Goal: Task Accomplishment & Management: Complete application form

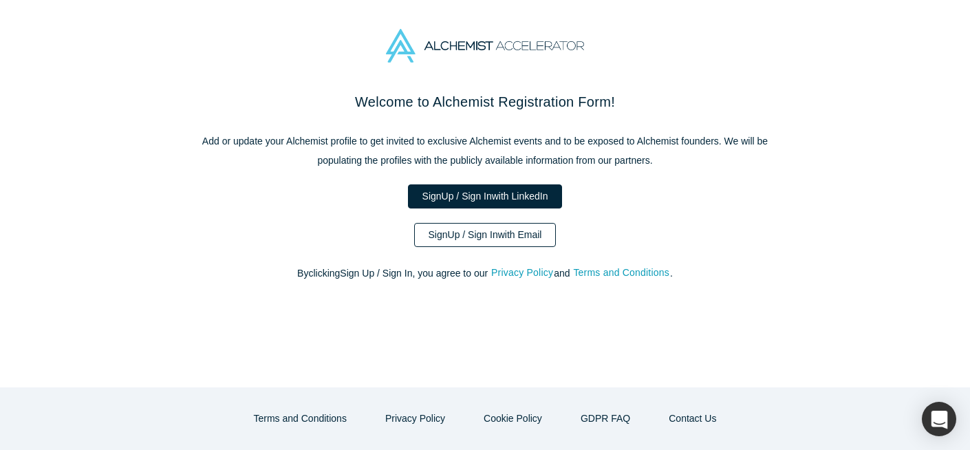
click at [458, 235] on link "Sign Up / Sign In with Email" at bounding box center [485, 235] width 142 height 24
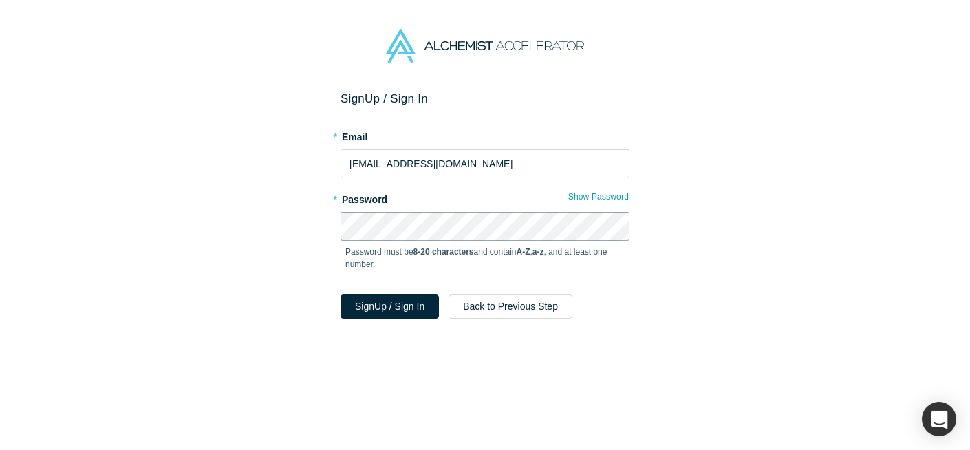
click at [340, 294] on button "Sign Up / Sign In" at bounding box center [389, 306] width 98 height 24
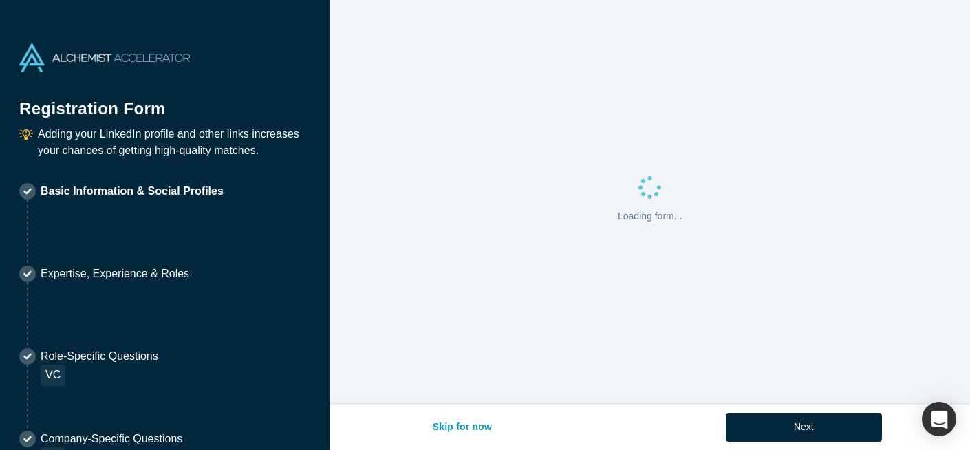
select select "US"
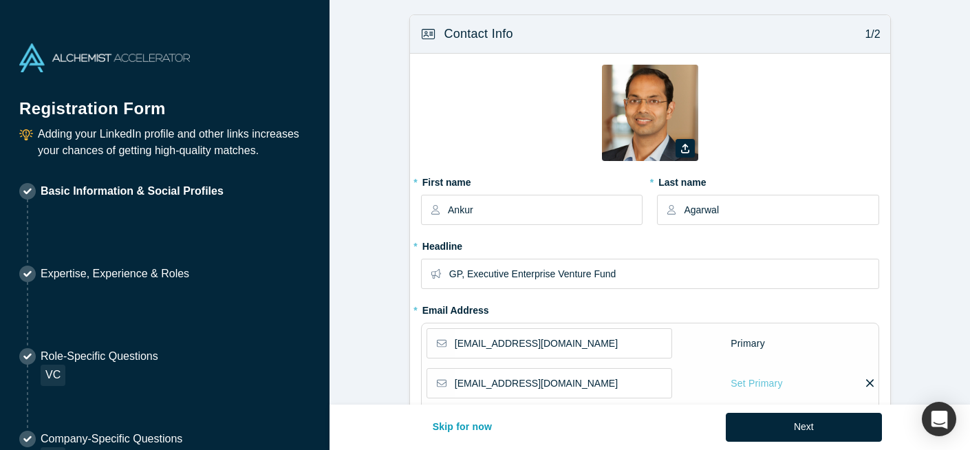
type input "[GEOGRAPHIC_DATA], [GEOGRAPHIC_DATA], [GEOGRAPHIC_DATA]"
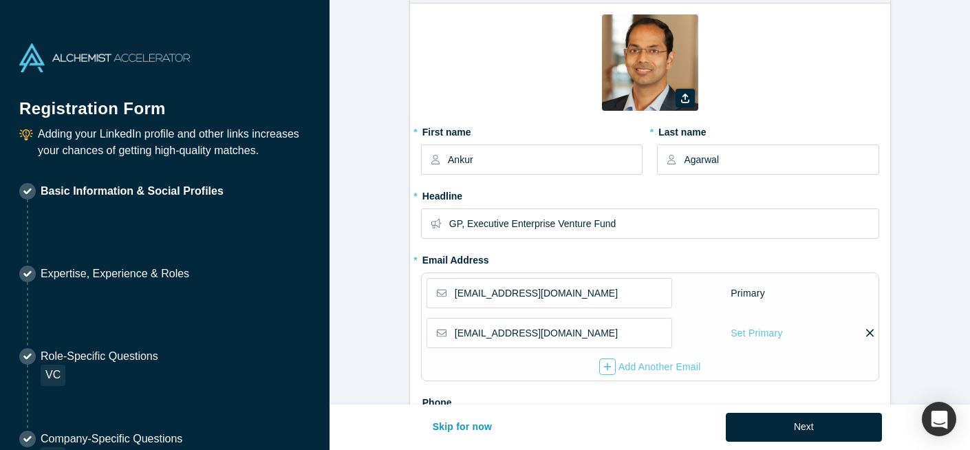
scroll to position [66, 0]
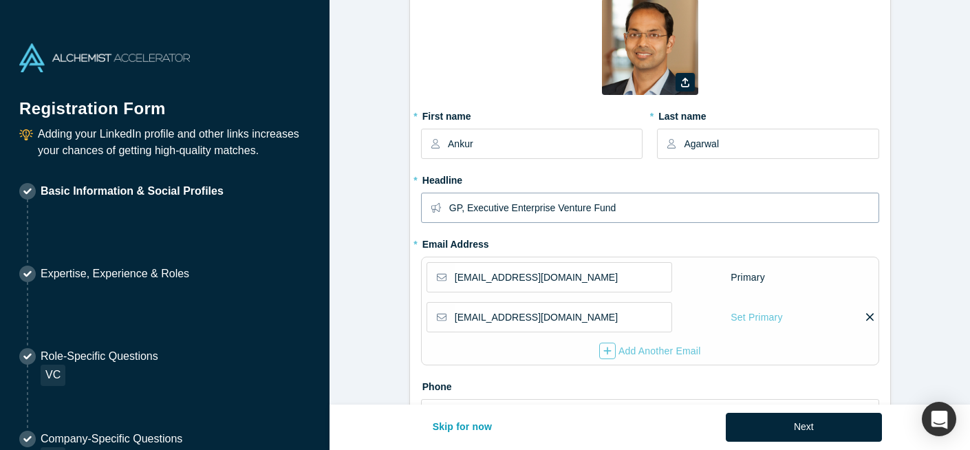
click at [541, 209] on input "GP, Executive Enterprise Venture Fund" at bounding box center [663, 207] width 428 height 29
type input "GP, Executive Venture Fund"
click at [388, 328] on form "Contact Info 1/2 Zoom Save Remove Upload New * First name Ankur * Last name Aga…" at bounding box center [649, 398] width 640 height 900
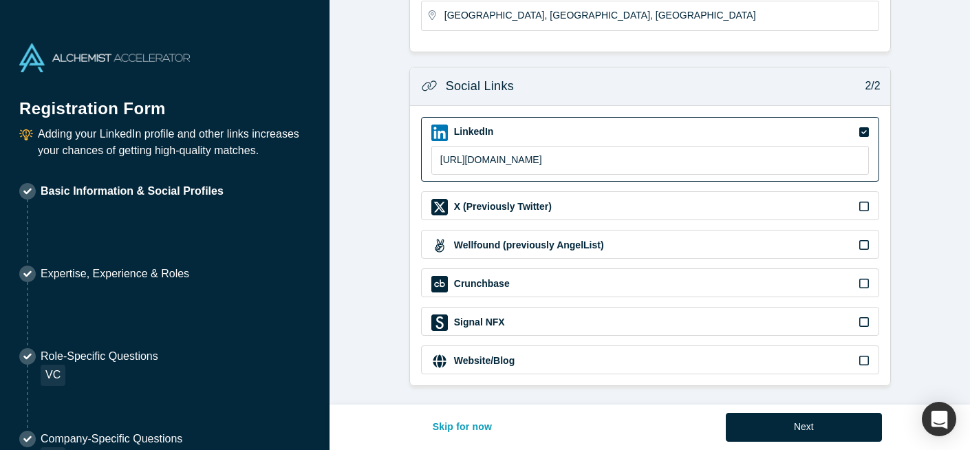
scroll to position [530, 0]
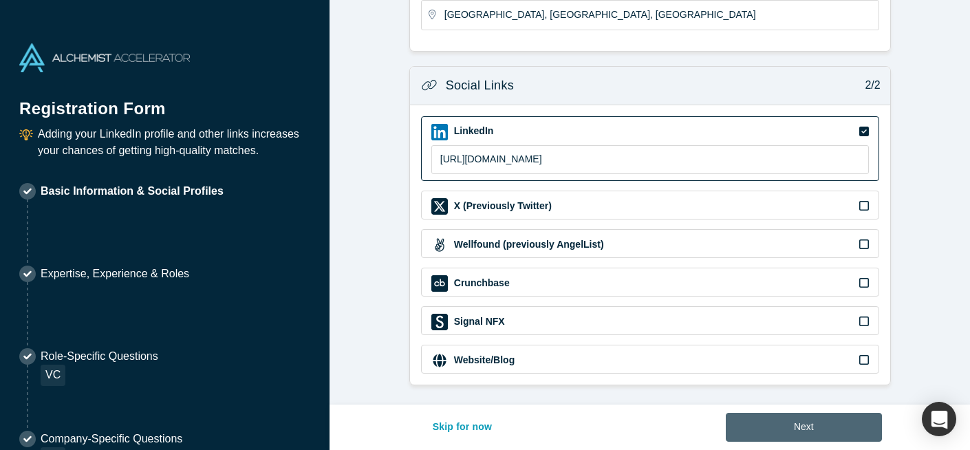
click at [798, 428] on button "Next" at bounding box center [804, 427] width 156 height 29
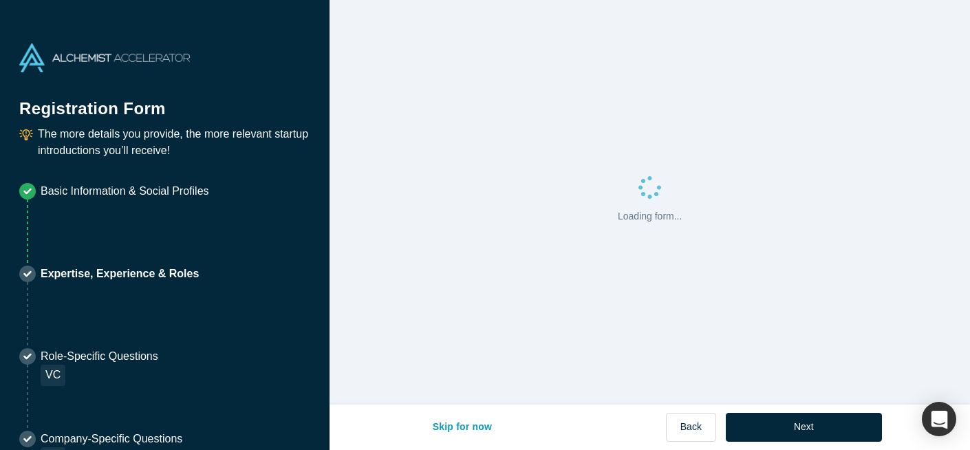
scroll to position [0, 0]
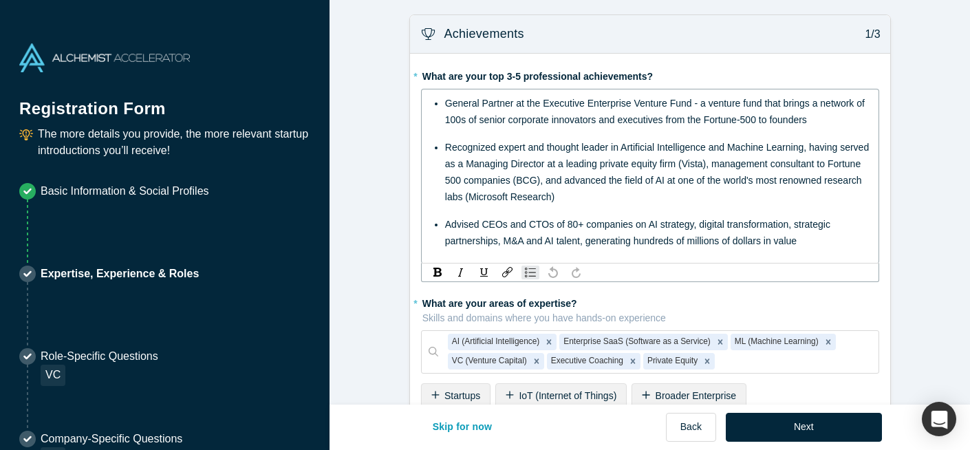
click at [613, 103] on span "General Partner at the Executive Enterprise Venture Fund - a venture fund that …" at bounding box center [656, 112] width 422 height 28
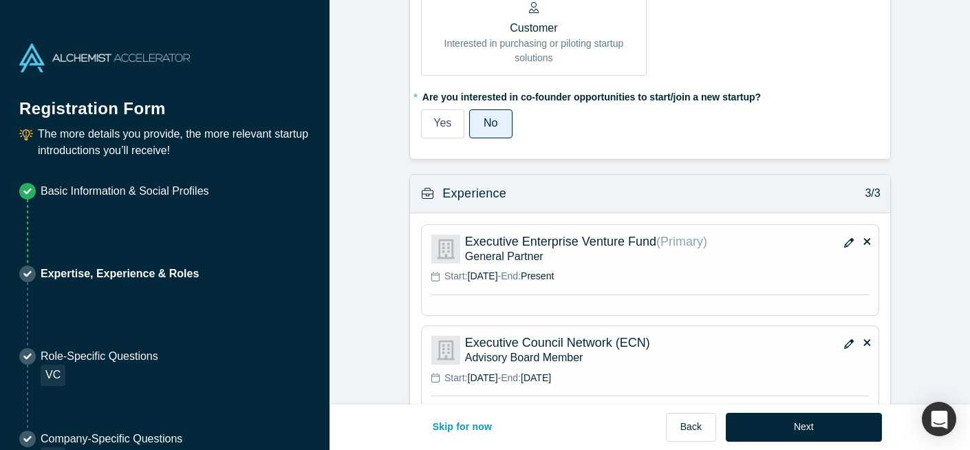
scroll to position [1151, 0]
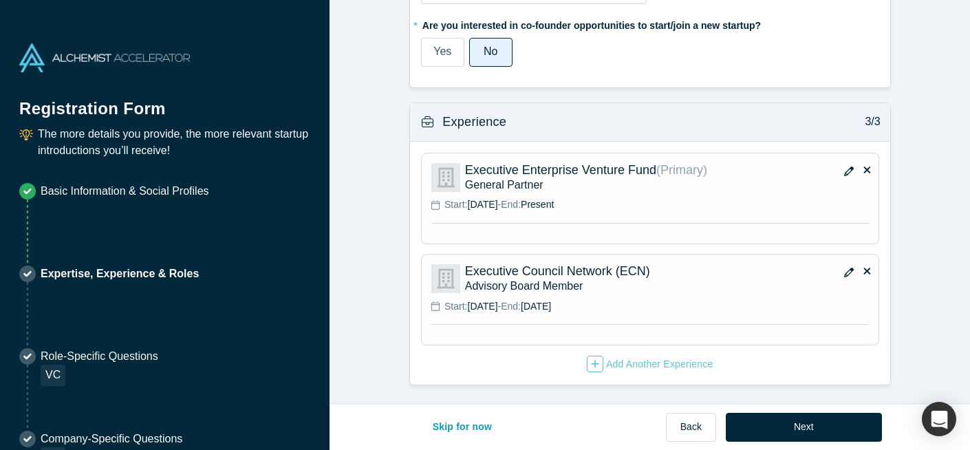
click at [867, 271] on icon at bounding box center [867, 271] width 7 height 7
click at [0, 0] on input "checkbox" at bounding box center [0, 0] width 0 height 0
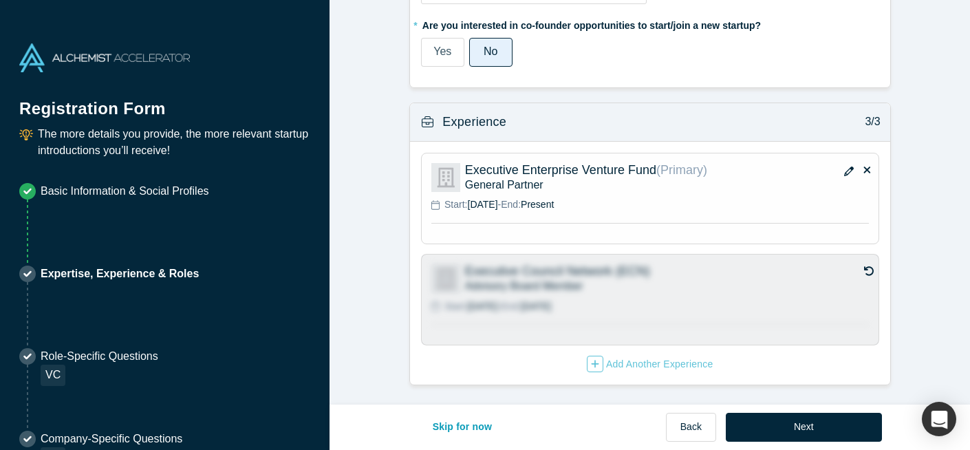
scroll to position [1133, 0]
click at [845, 171] on icon "button" at bounding box center [849, 171] width 10 height 10
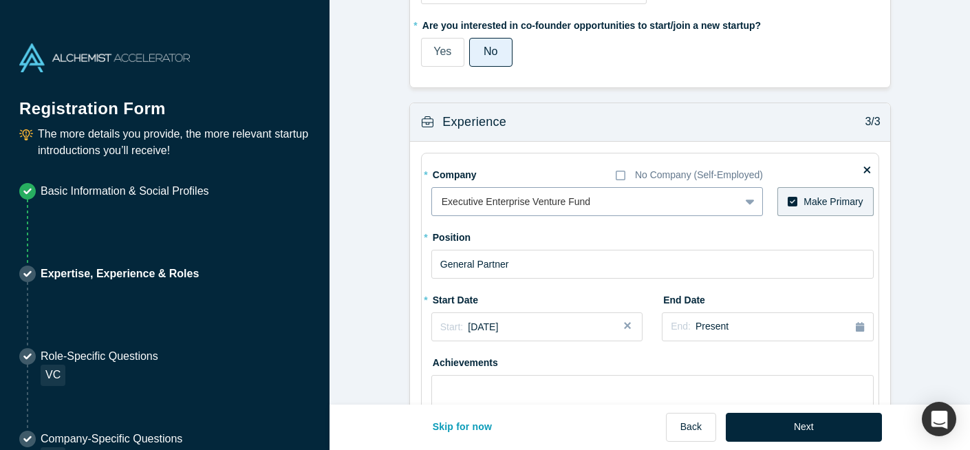
click at [510, 204] on div at bounding box center [586, 201] width 288 height 17
click at [510, 204] on div at bounding box center [572, 201] width 261 height 17
click at [503, 195] on div at bounding box center [572, 201] width 261 height 17
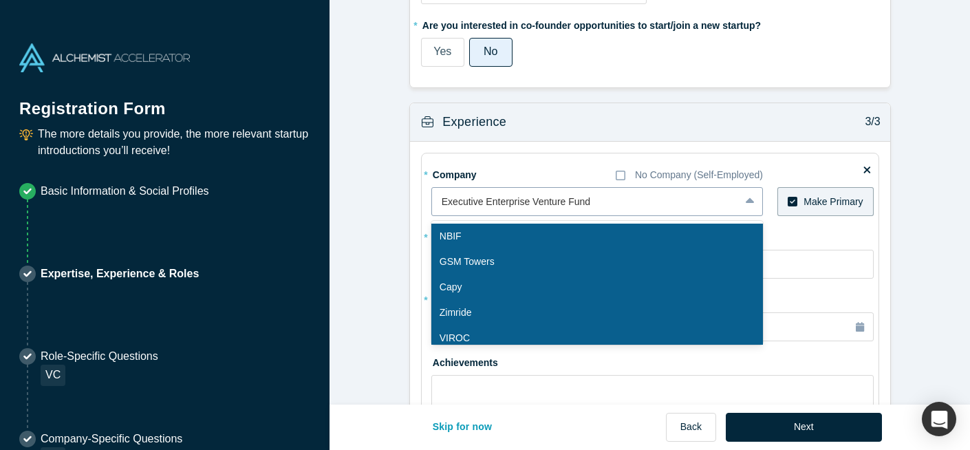
click at [503, 195] on div at bounding box center [586, 201] width 288 height 17
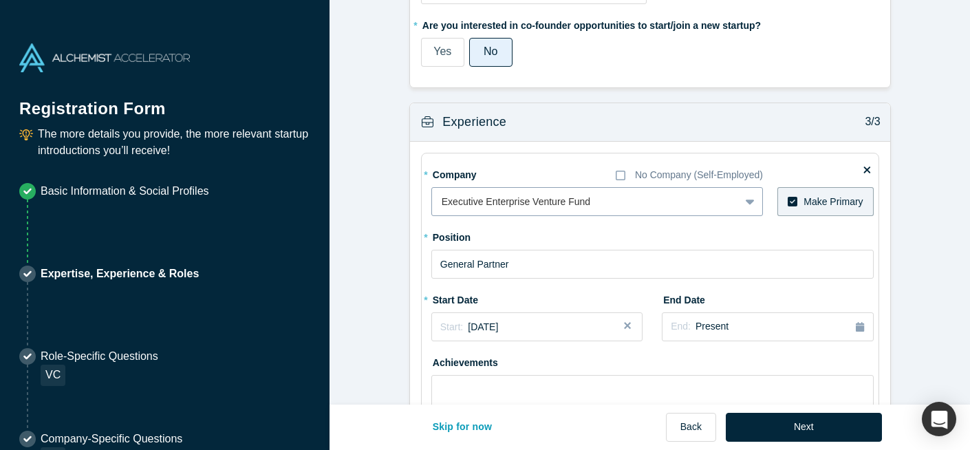
click at [505, 199] on div at bounding box center [586, 201] width 288 height 17
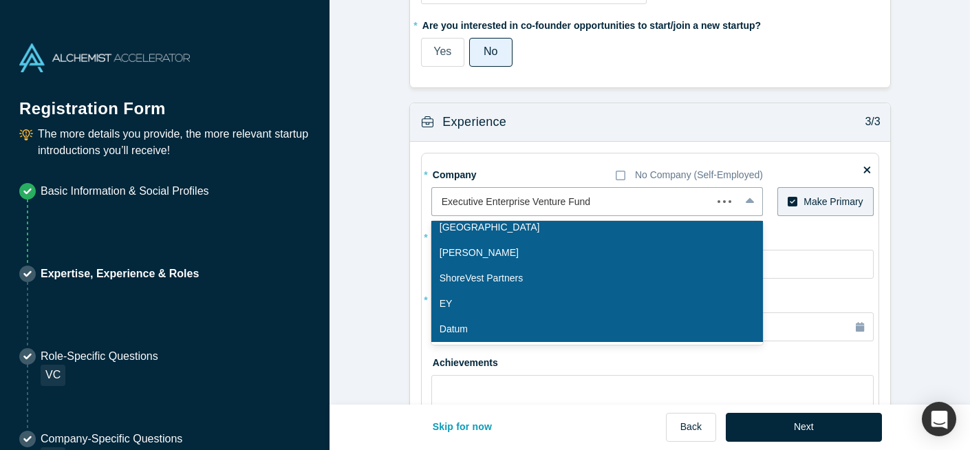
scroll to position [0, 0]
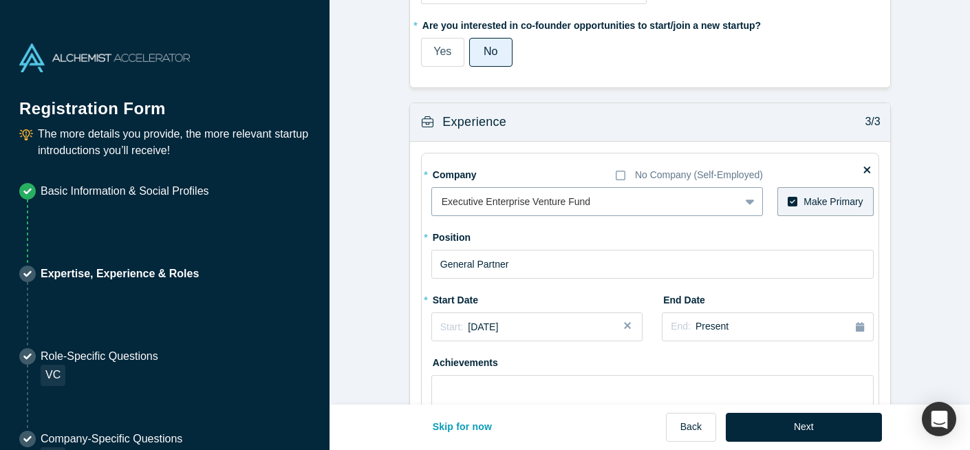
click at [747, 194] on div at bounding box center [751, 201] width 22 height 25
click at [754, 198] on div at bounding box center [751, 201] width 22 height 25
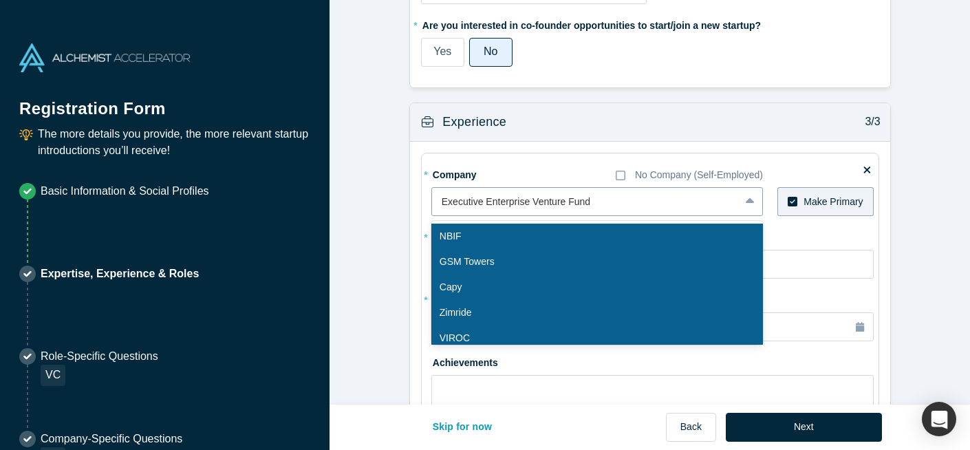
click at [754, 198] on div at bounding box center [751, 201] width 22 height 25
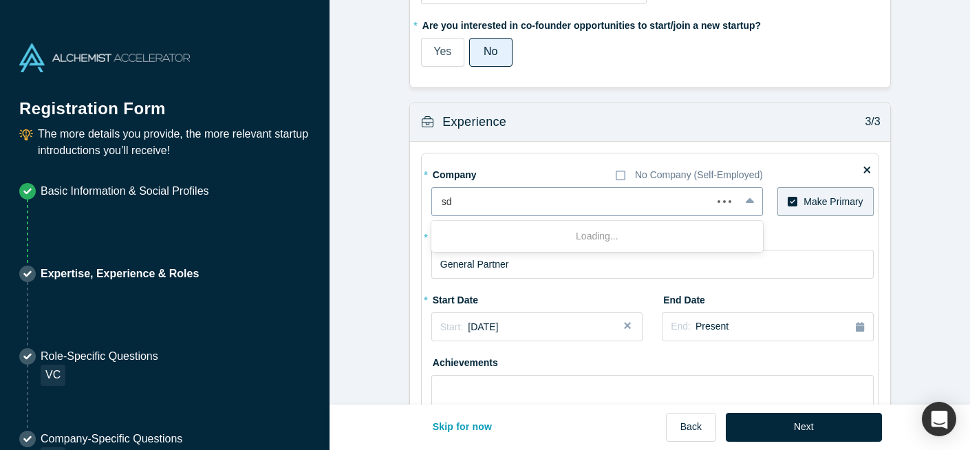
type input "s"
type input "Executive Venture Fund"
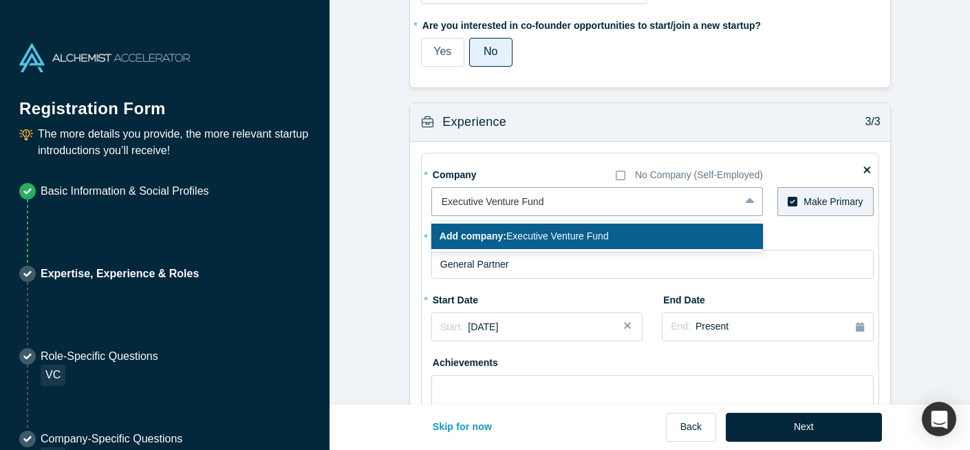
click at [616, 237] on div "Add company: Executive Venture Fund" at bounding box center [597, 236] width 332 height 25
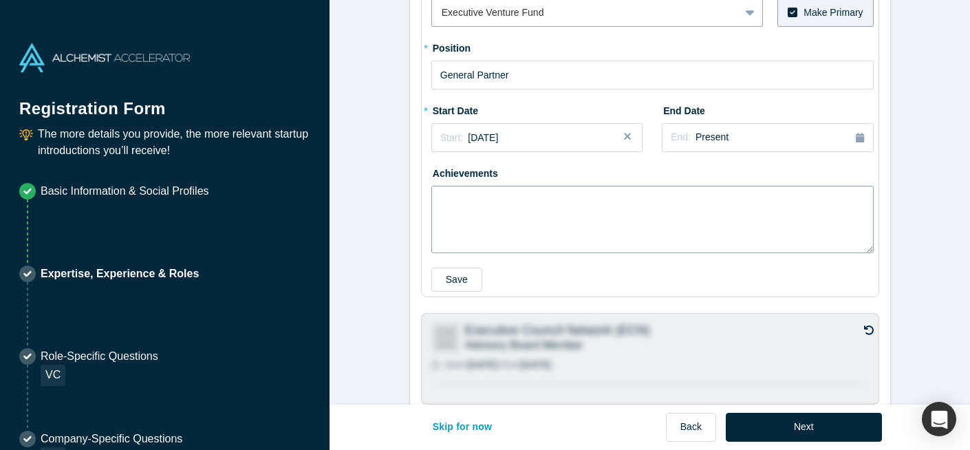
scroll to position [1381, 0]
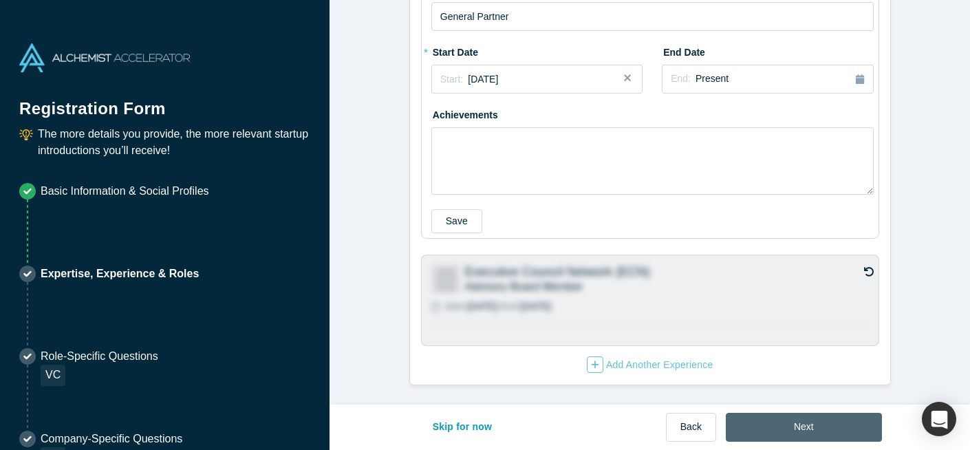
click at [804, 429] on button "Next" at bounding box center [804, 427] width 156 height 29
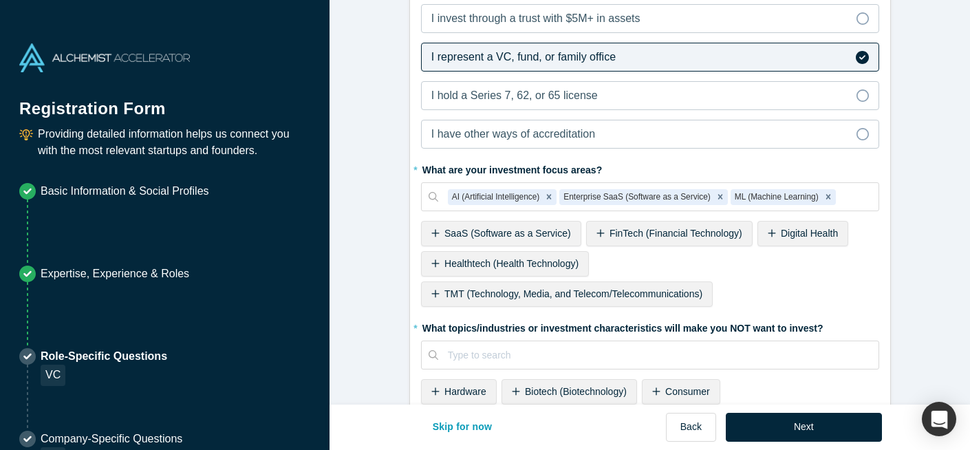
scroll to position [750, 0]
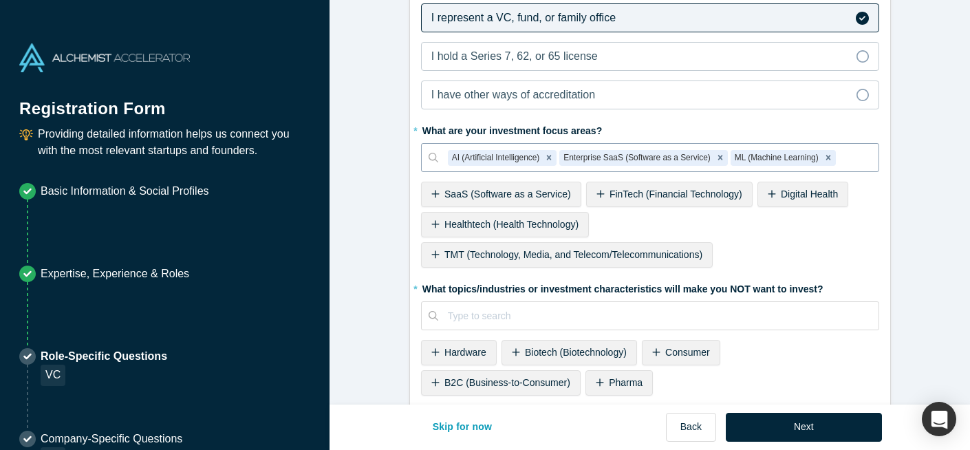
click at [840, 159] on div at bounding box center [853, 157] width 30 height 17
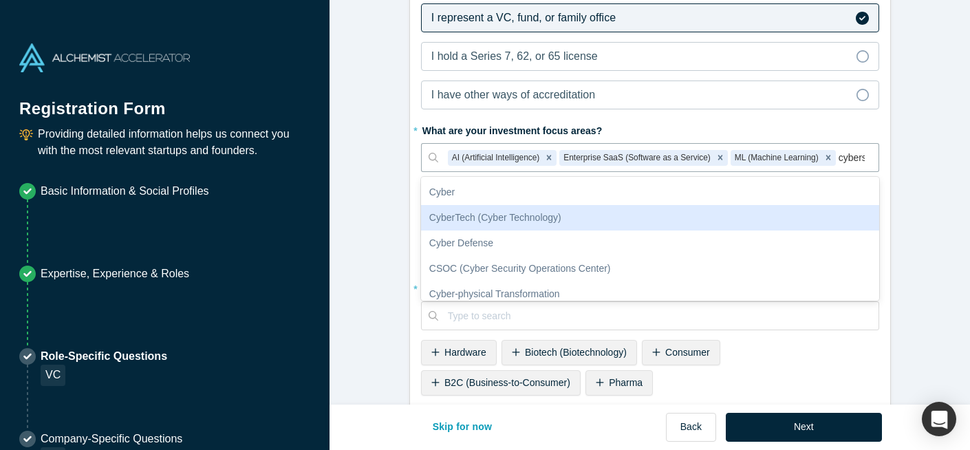
type input "cyberse"
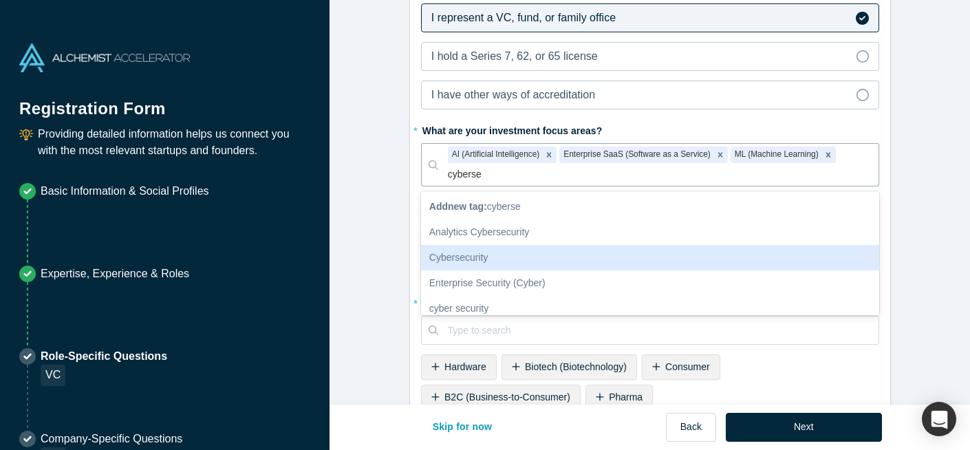
click at [464, 254] on div "Cybersecurity" at bounding box center [650, 257] width 458 height 25
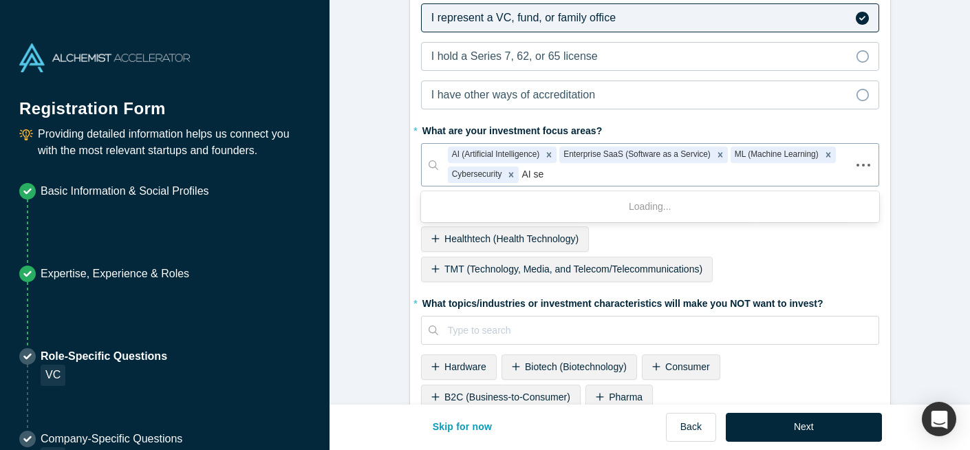
type input "AI sec"
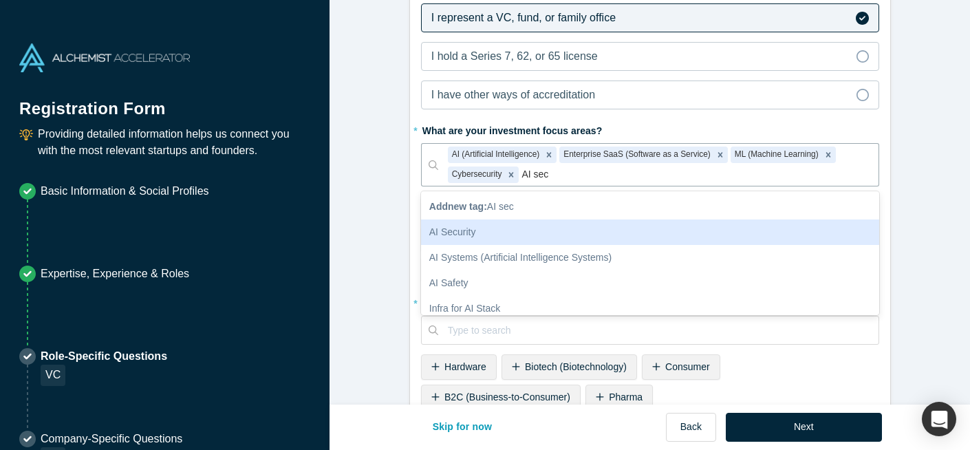
click at [457, 232] on div "AI Security" at bounding box center [650, 231] width 458 height 25
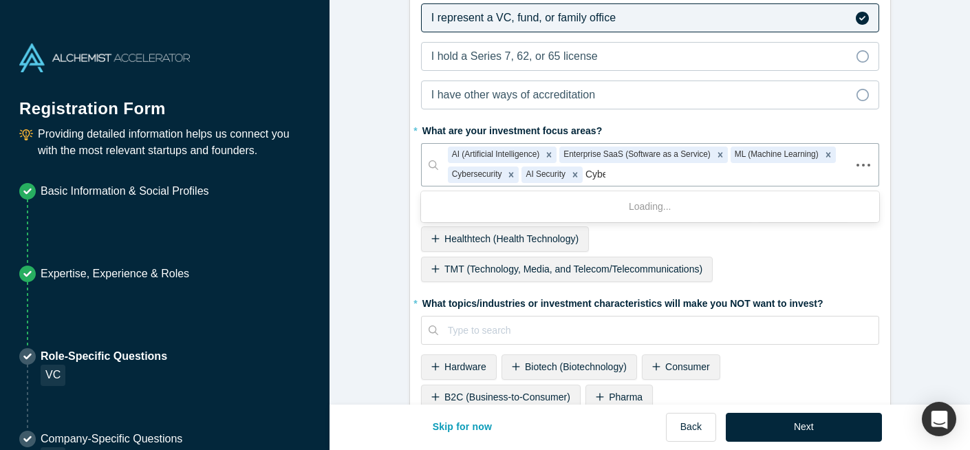
type input "Cyber"
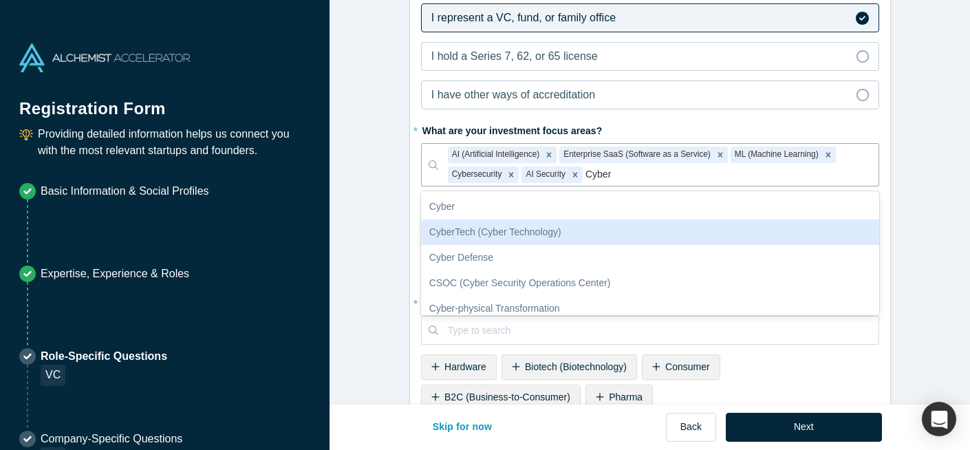
click at [537, 232] on div "CyberTech (Cyber Technology)" at bounding box center [650, 231] width 458 height 25
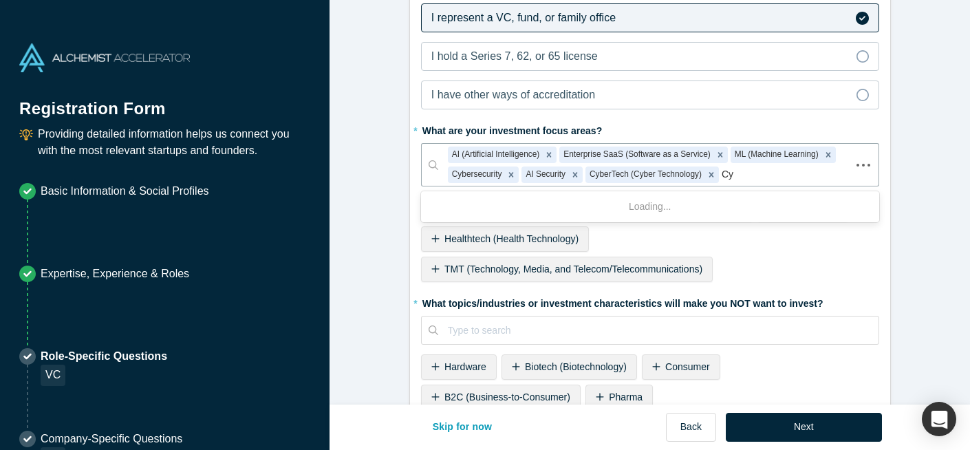
type input "C"
type input "S"
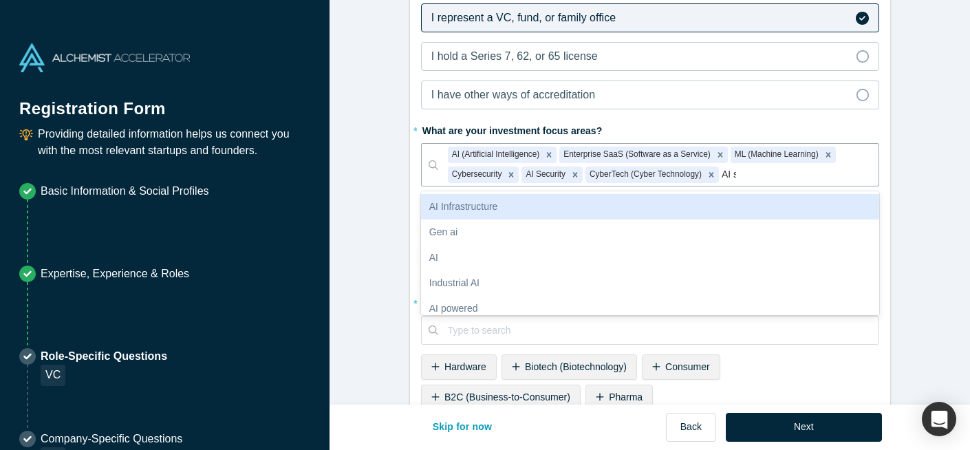
type input "AI se"
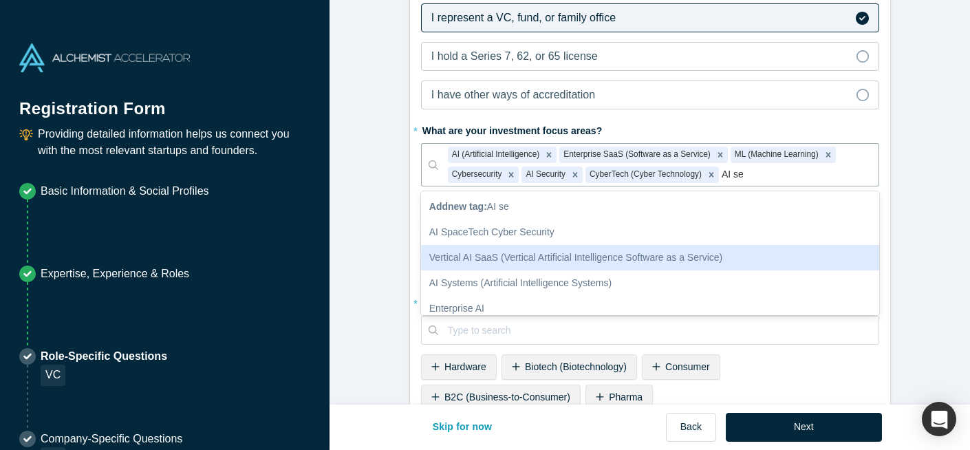
click at [551, 259] on div "Vertical AI SaaS (Vertical Artificial Intelligence Software as a Service)" at bounding box center [650, 257] width 458 height 25
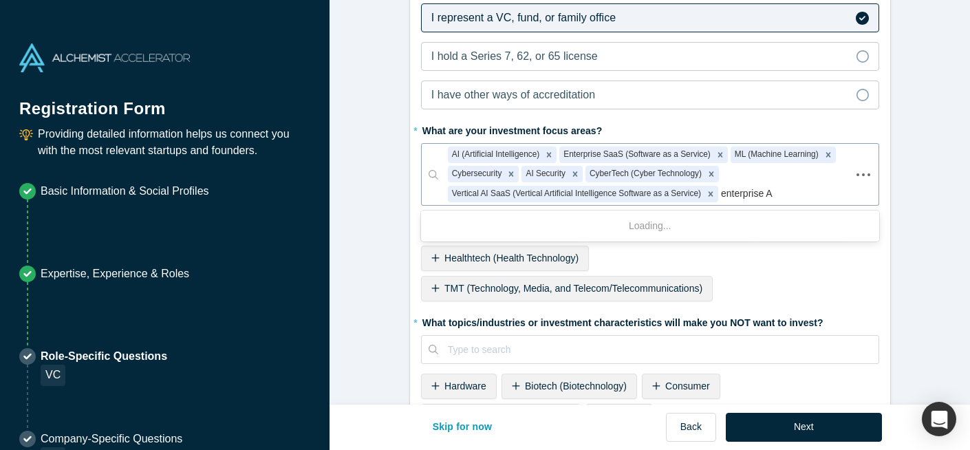
type input "enterprise AI"
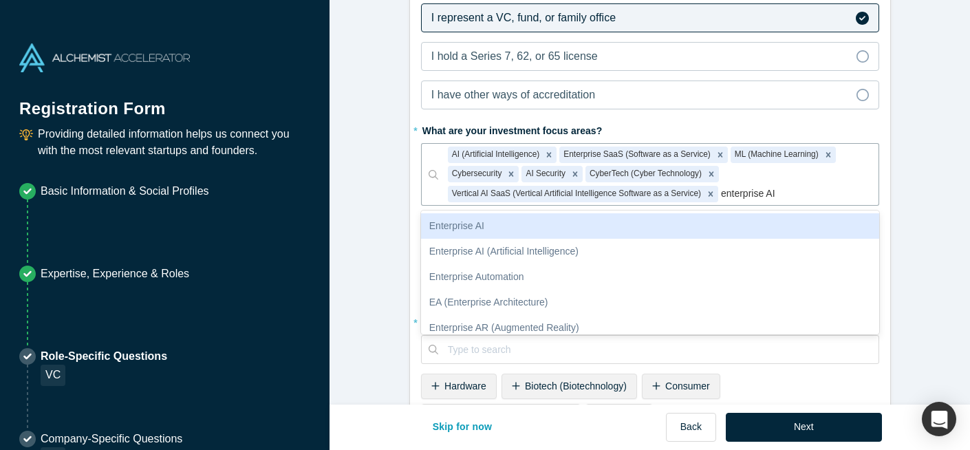
click at [503, 228] on div "Enterprise AI" at bounding box center [650, 225] width 458 height 25
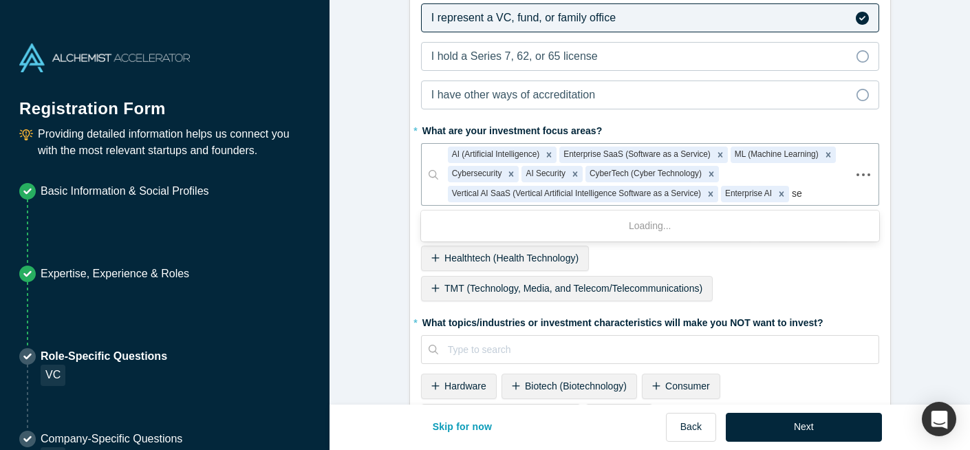
type input "s"
type input "cyber"
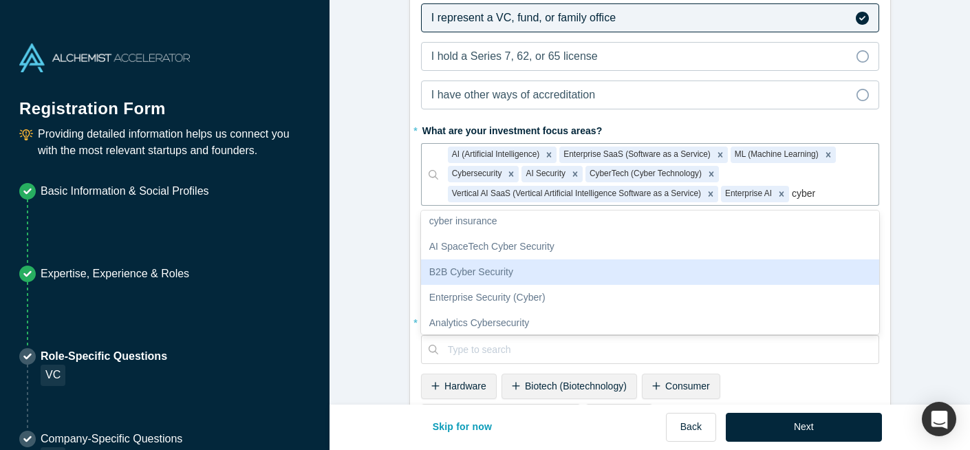
scroll to position [133, 0]
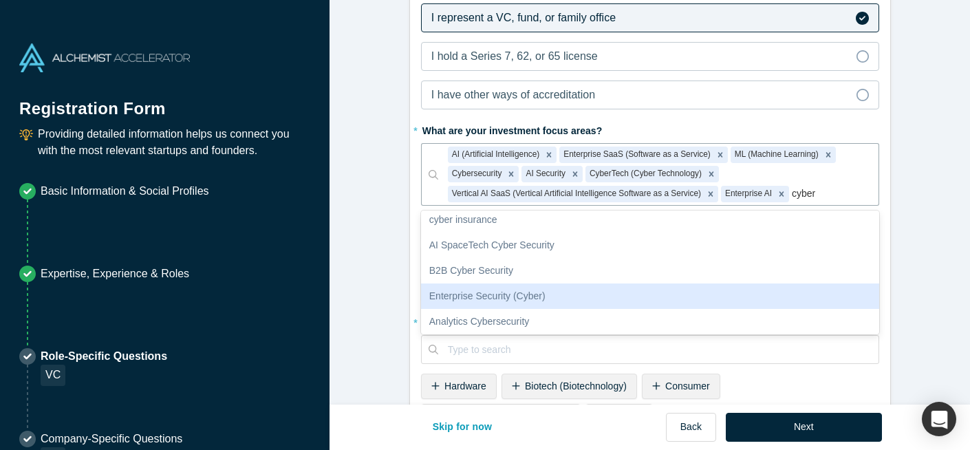
click at [499, 294] on div "Enterprise Security (Cyber)" at bounding box center [650, 295] width 458 height 25
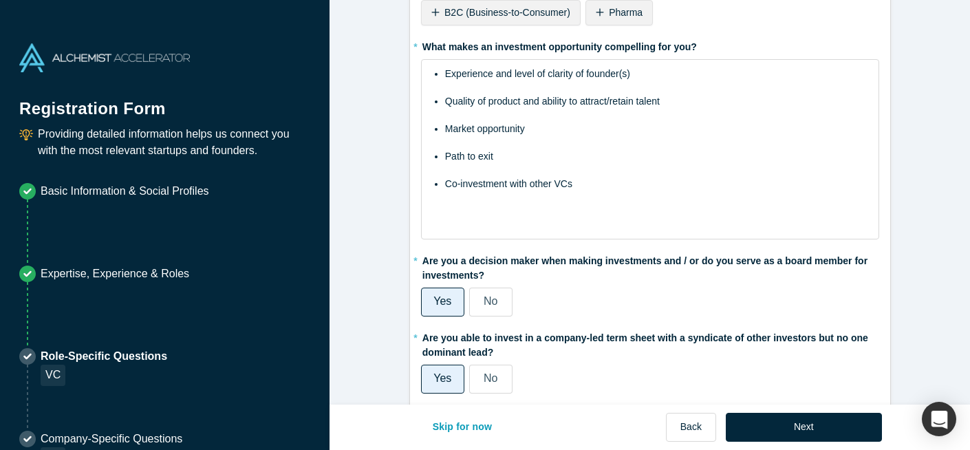
scroll to position [1202, 0]
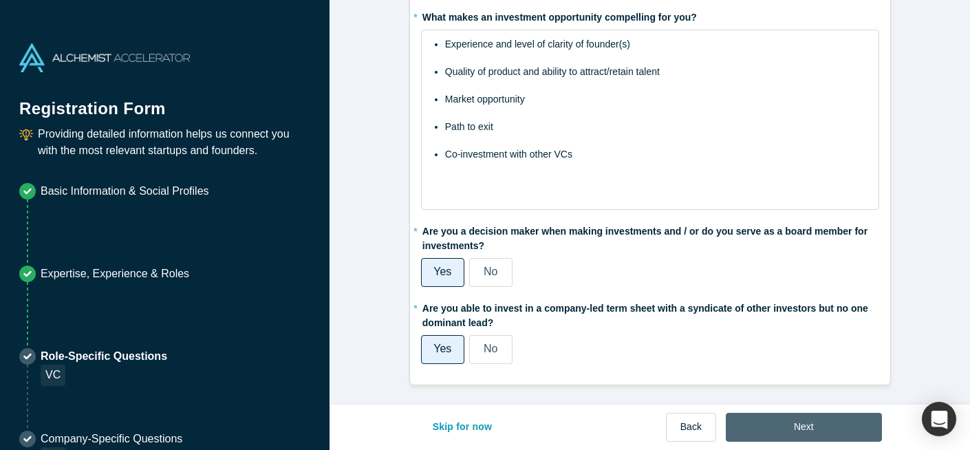
click at [796, 423] on button "Next" at bounding box center [804, 427] width 156 height 29
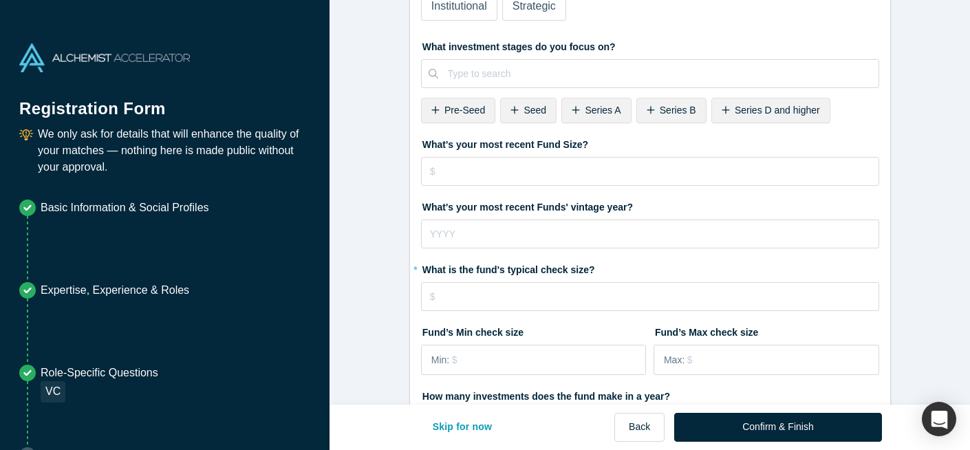
scroll to position [0, 0]
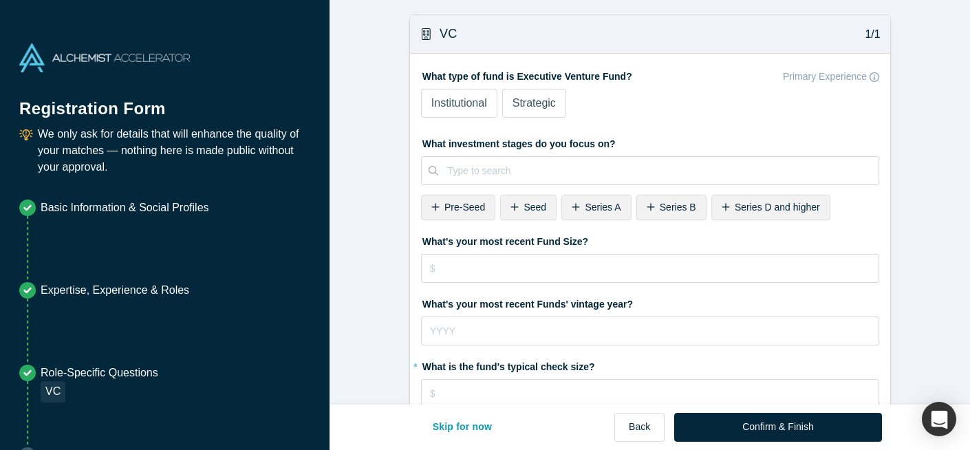
click at [466, 107] on span "Institutional" at bounding box center [459, 103] width 56 height 12
click at [0, 0] on input "Institutional" at bounding box center [0, 0] width 0 height 0
click at [529, 205] on span "Seed" at bounding box center [534, 207] width 23 height 11
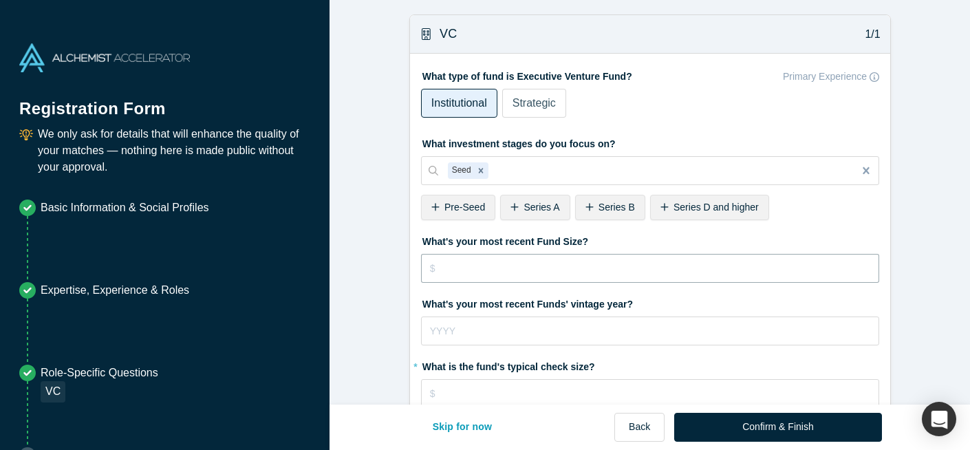
click at [512, 272] on input "tel" at bounding box center [650, 268] width 458 height 29
click at [648, 301] on label "What's your most recent Funds' vintage year?" at bounding box center [650, 301] width 458 height 19
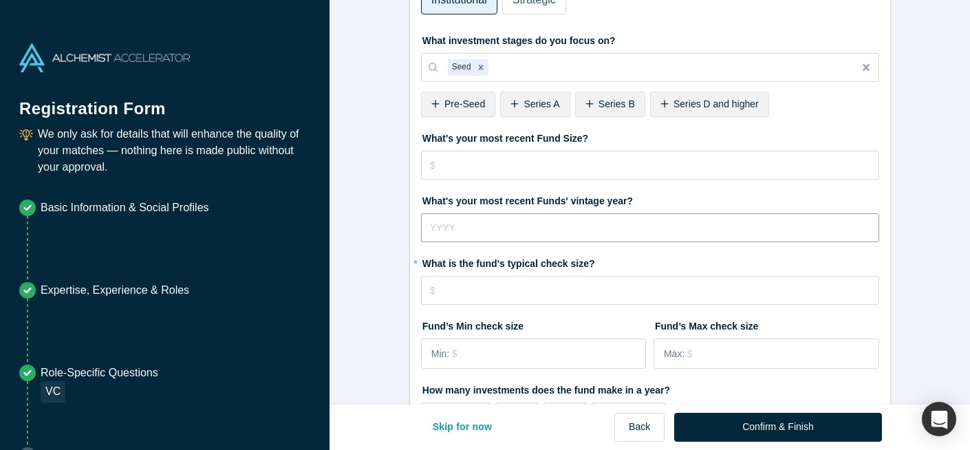
scroll to position [106, 0]
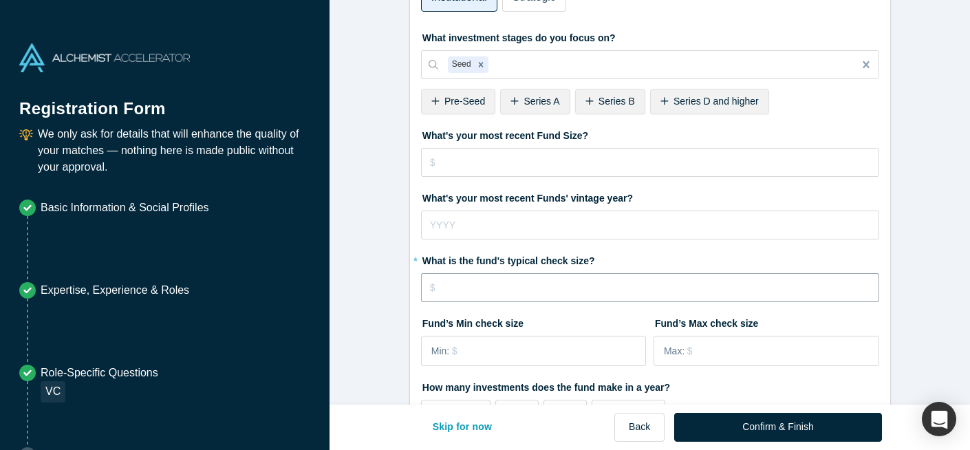
click at [609, 285] on input "tel" at bounding box center [650, 287] width 458 height 29
click at [517, 290] on input "$100" at bounding box center [650, 287] width 458 height 29
type input "$1"
type input "$200,000"
click at [440, 310] on fieldset "What type of fund is Executive Venture Fund? Primary Experience Institutional S…" at bounding box center [650, 392] width 458 height 866
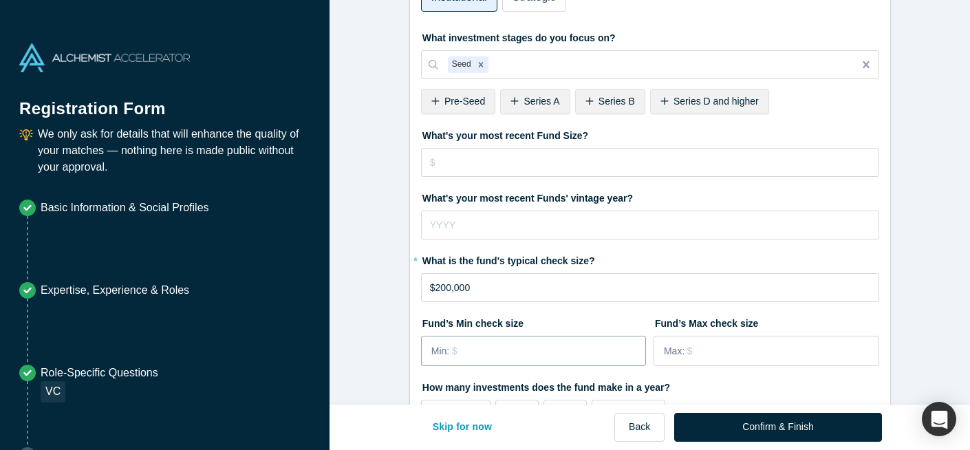
click at [466, 357] on input "tel" at bounding box center [548, 350] width 193 height 29
type input "$100,000"
click at [693, 358] on input "tel" at bounding box center [782, 350] width 191 height 29
type input "$500,000"
click at [886, 347] on div "What type of fund is Executive Venture Fund? Primary Experience Institutional S…" at bounding box center [650, 392] width 480 height 888
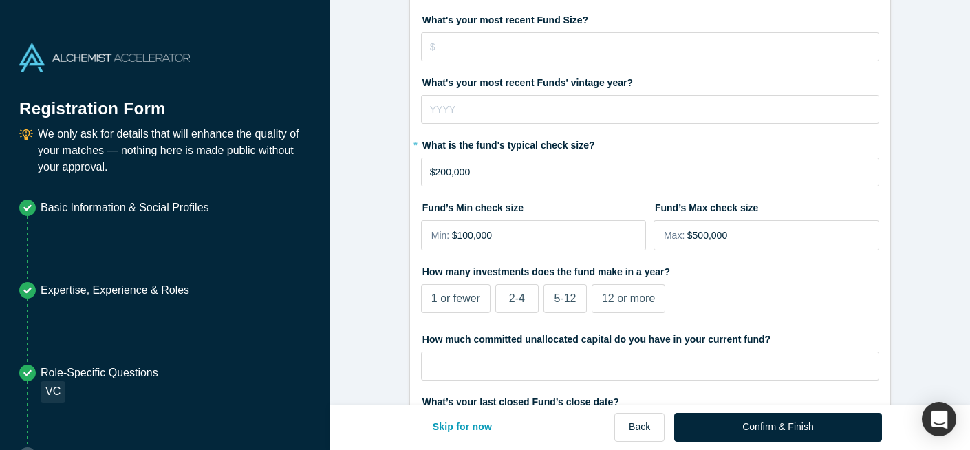
scroll to position [270, 0]
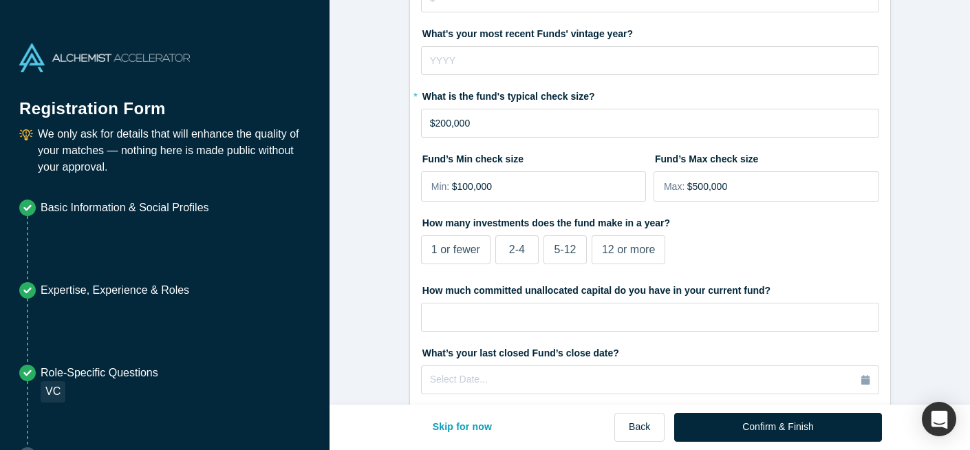
click at [575, 251] on span "5-12" at bounding box center [565, 249] width 22 height 12
click at [0, 0] on input "5-12" at bounding box center [0, 0] width 0 height 0
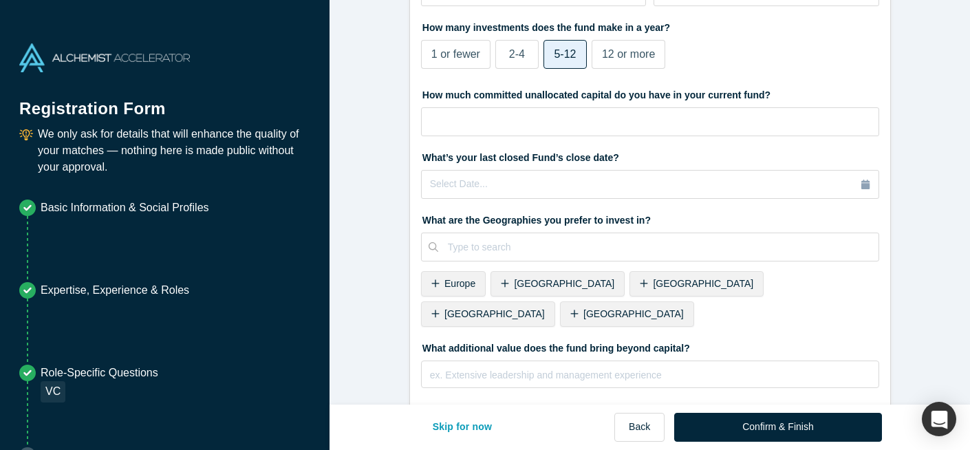
scroll to position [468, 0]
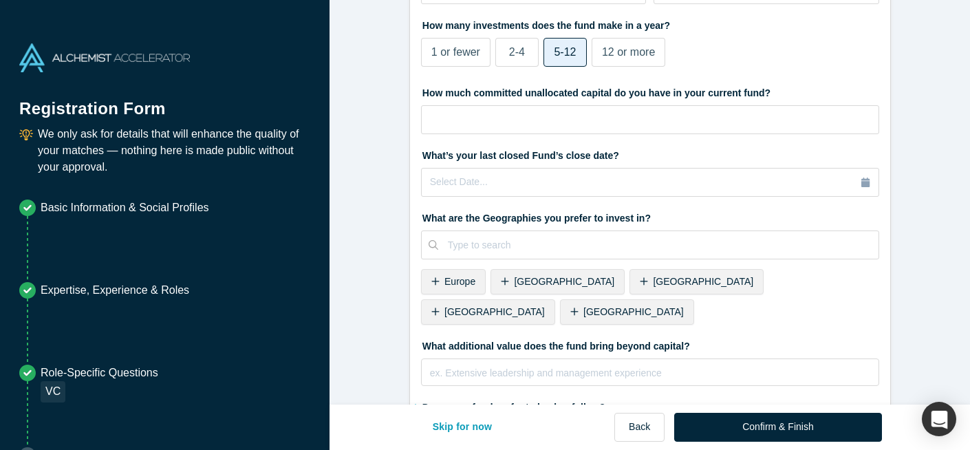
click at [694, 299] on div "[GEOGRAPHIC_DATA]" at bounding box center [627, 311] width 134 height 25
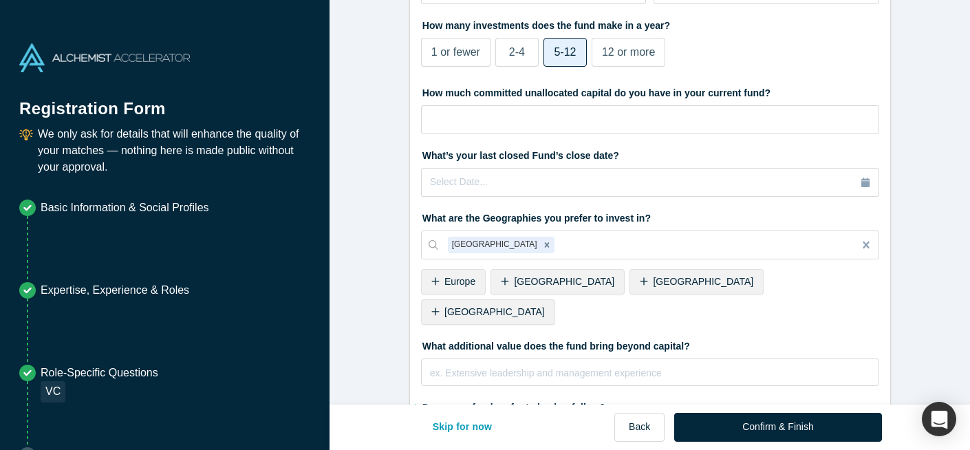
scroll to position [527, 0]
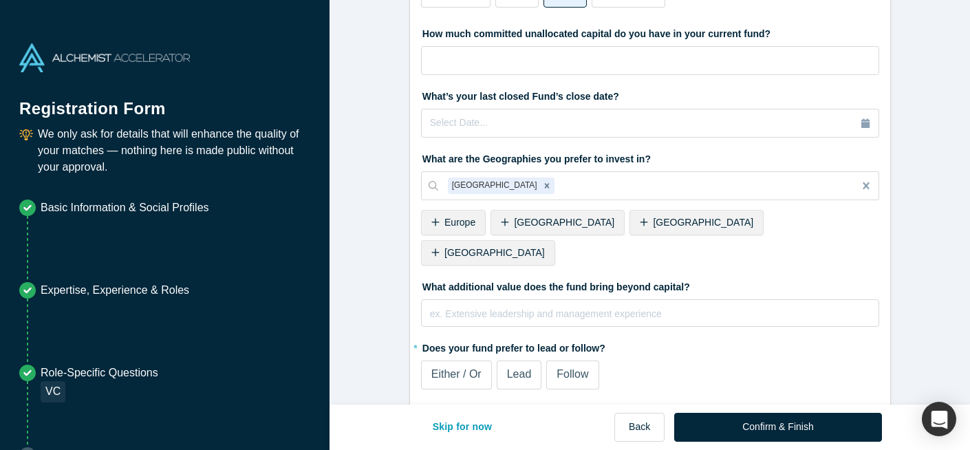
click at [467, 368] on span "Either / Or" at bounding box center [456, 374] width 50 height 12
click at [0, 0] on input "Either / Or" at bounding box center [0, 0] width 0 height 0
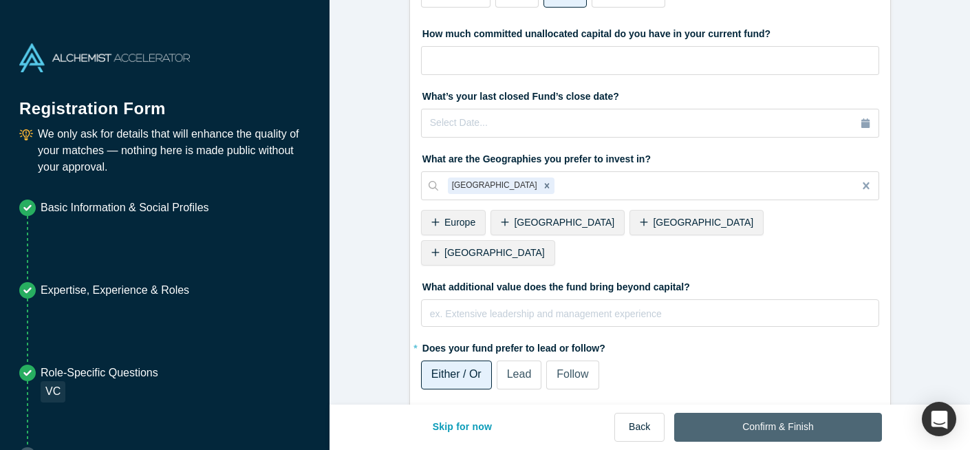
click at [760, 424] on button "Confirm & Finish" at bounding box center [777, 427] width 207 height 29
